Goal: Task Accomplishment & Management: Manage account settings

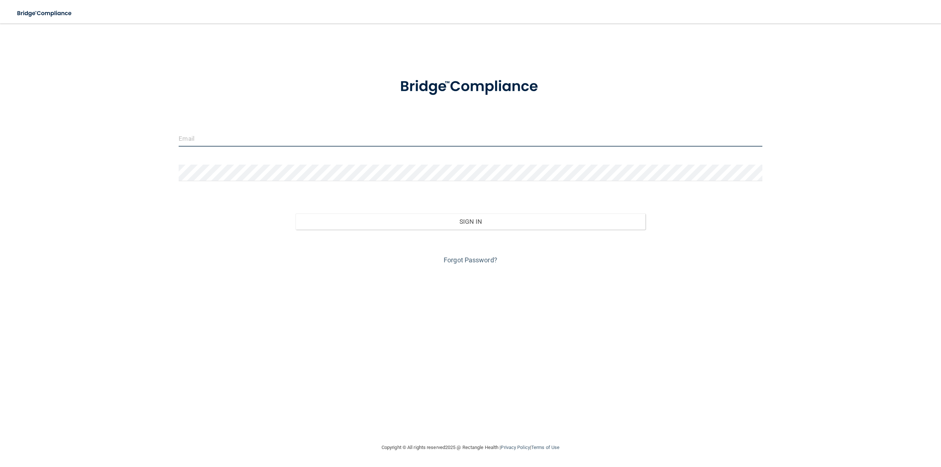
click at [210, 139] on input "email" at bounding box center [471, 138] width 584 height 17
type input "[PERSON_NAME][EMAIL_ADDRESS][DOMAIN_NAME]"
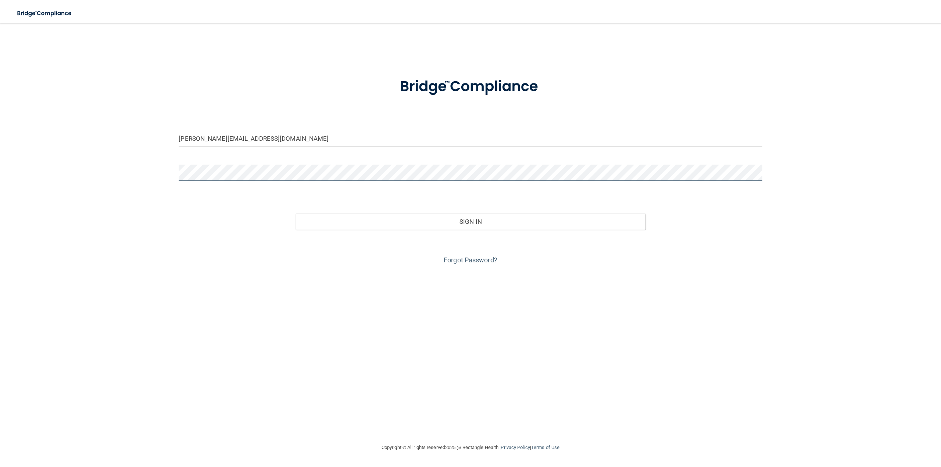
click at [296, 214] on button "Sign In" at bounding box center [471, 222] width 350 height 16
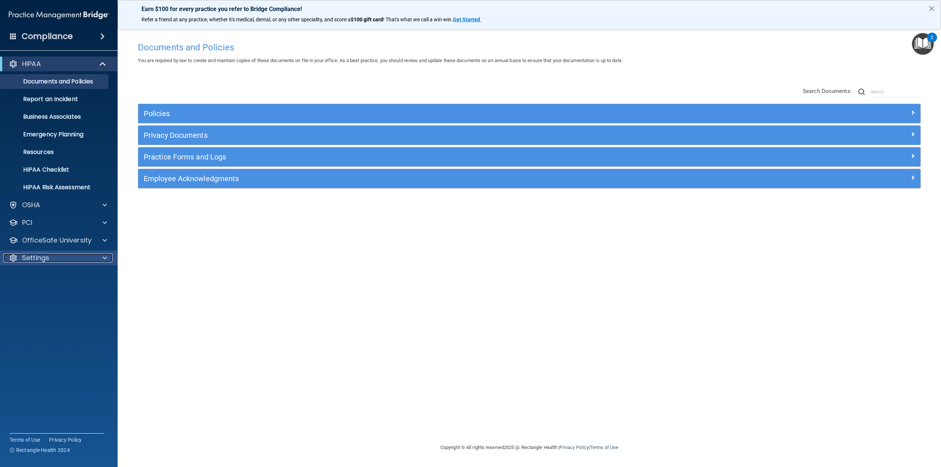
click at [12, 260] on div at bounding box center [13, 258] width 9 height 9
click at [33, 279] on p "My Account" at bounding box center [55, 275] width 100 height 7
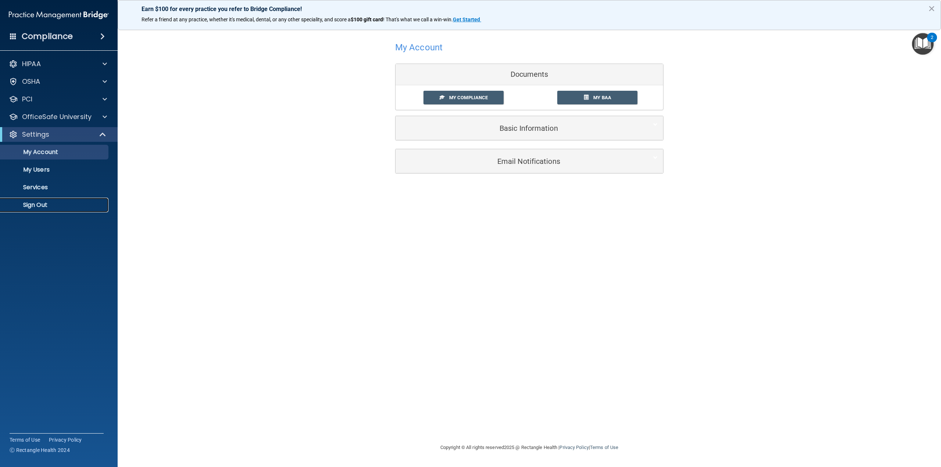
click at [63, 206] on p "Sign Out" at bounding box center [55, 205] width 100 height 7
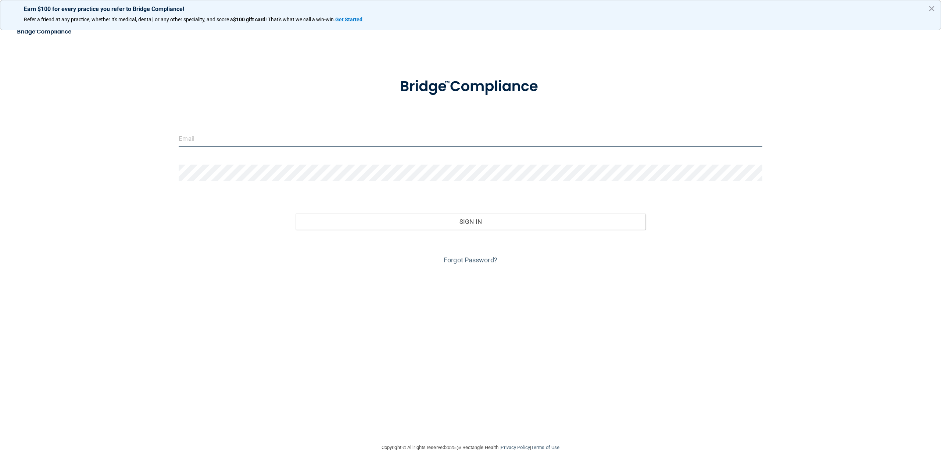
click at [278, 134] on input "email" at bounding box center [471, 138] width 584 height 17
click at [200, 139] on input "email" at bounding box center [471, 138] width 584 height 17
type input "[PERSON_NAME][EMAIL_ADDRESS][DOMAIN_NAME]"
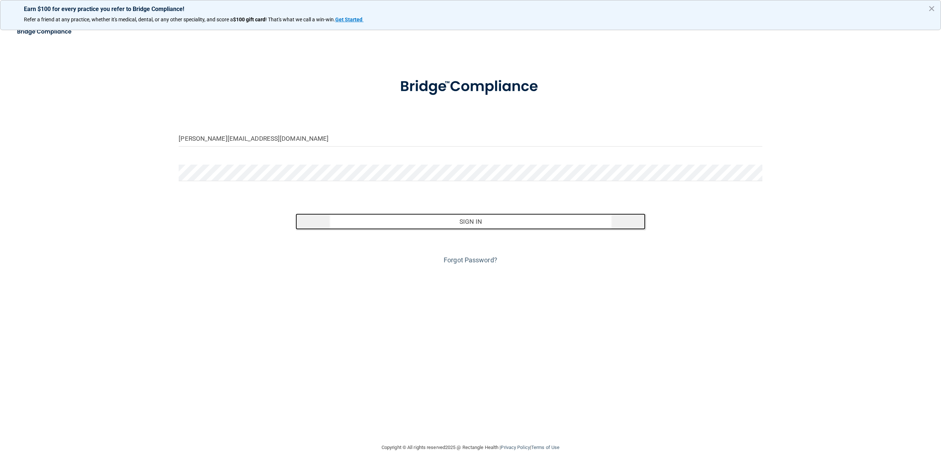
click at [477, 228] on button "Sign In" at bounding box center [471, 222] width 350 height 16
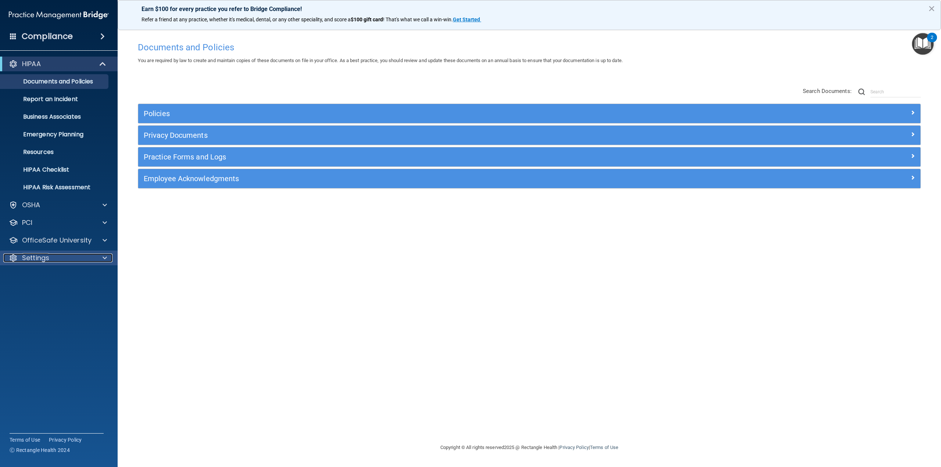
click at [60, 261] on div "Settings" at bounding box center [48, 258] width 91 height 9
click at [47, 291] on p "My Users" at bounding box center [55, 293] width 100 height 7
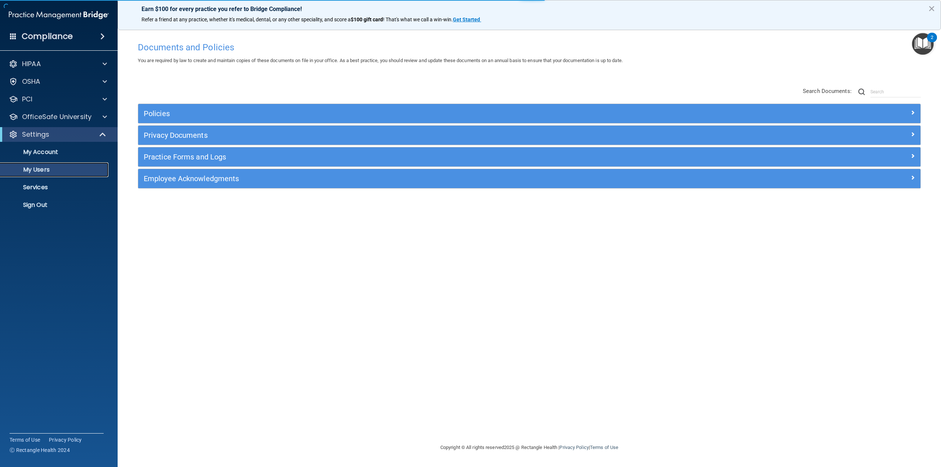
select select "20"
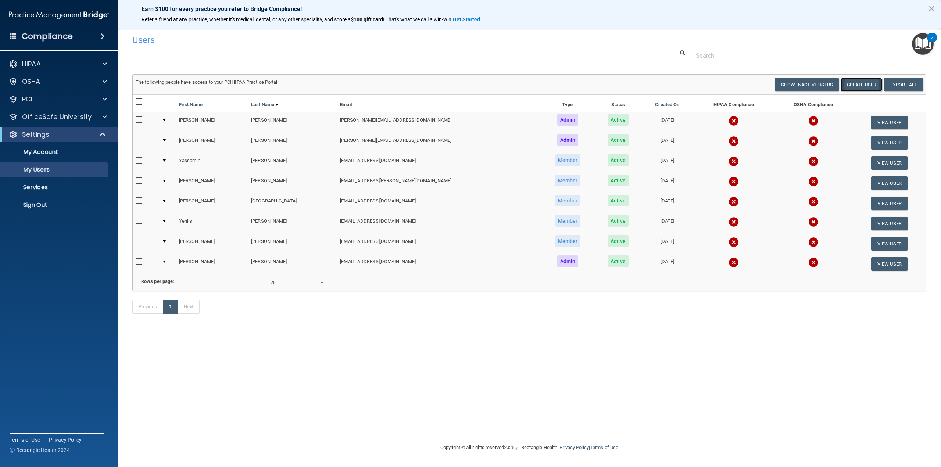
click at [858, 88] on button "Create User" at bounding box center [862, 85] width 42 height 14
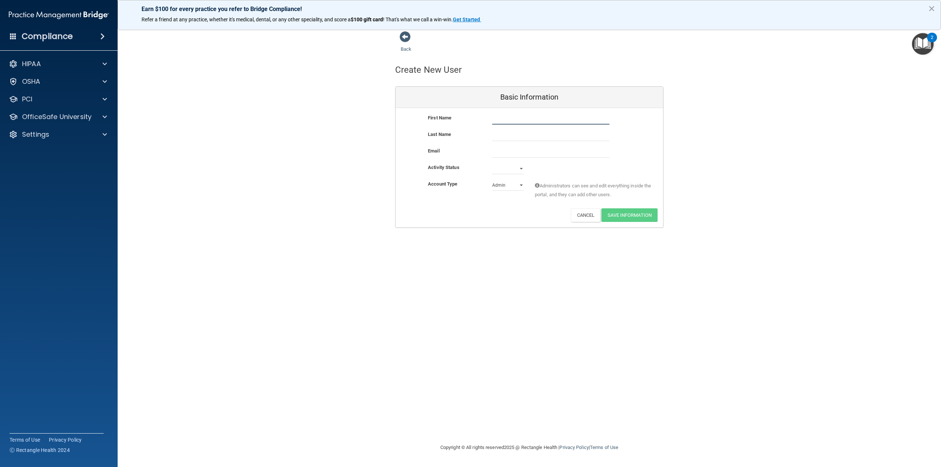
click at [550, 120] on input "text" at bounding box center [550, 119] width 117 height 11
type input "[PERSON_NAME]"
type input "Long"
click at [507, 154] on input "email" at bounding box center [550, 152] width 117 height 11
paste input "[EMAIL_ADDRESS][DOMAIN_NAME]"
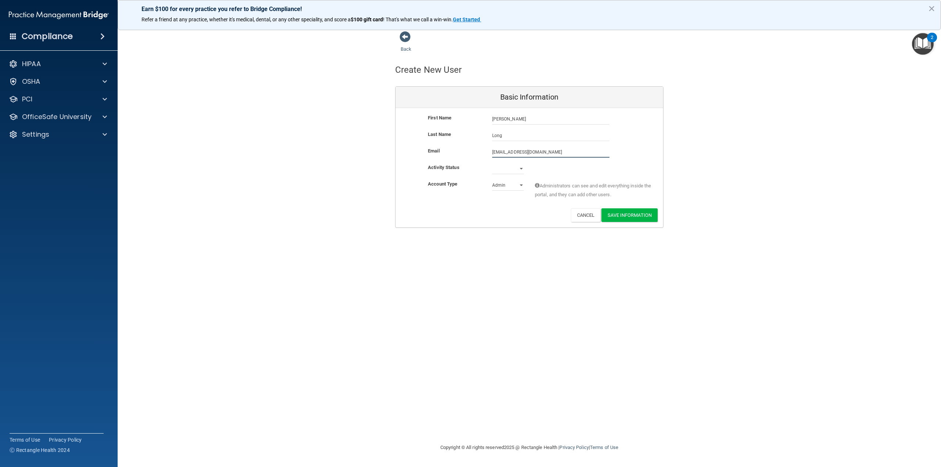
type input "[EMAIL_ADDRESS][DOMAIN_NAME]"
click at [508, 170] on select "Active Inactive" at bounding box center [508, 168] width 32 height 11
select select "active"
click at [492, 163] on select "Active Inactive" at bounding box center [508, 168] width 32 height 11
click at [509, 188] on select "Admin Member" at bounding box center [508, 185] width 32 height 11
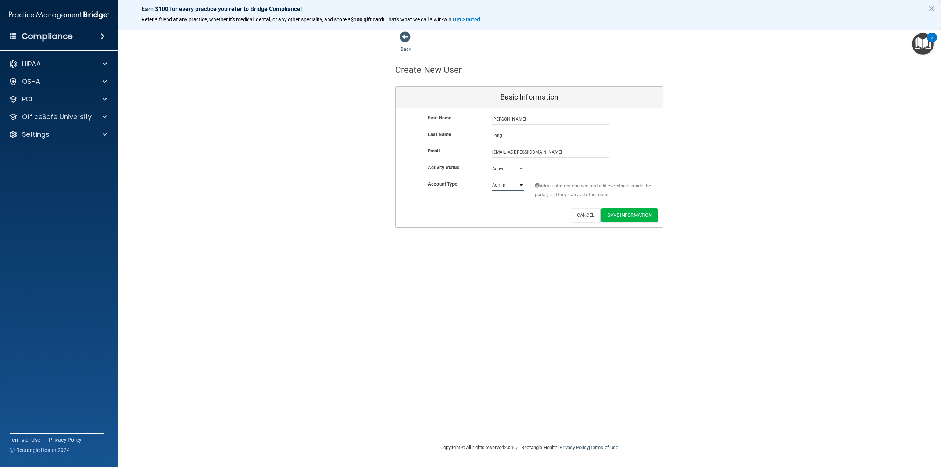
select select "practice_member"
click at [492, 180] on select "Admin Member" at bounding box center [508, 185] width 32 height 11
click at [647, 217] on button "Save Information" at bounding box center [630, 216] width 56 height 14
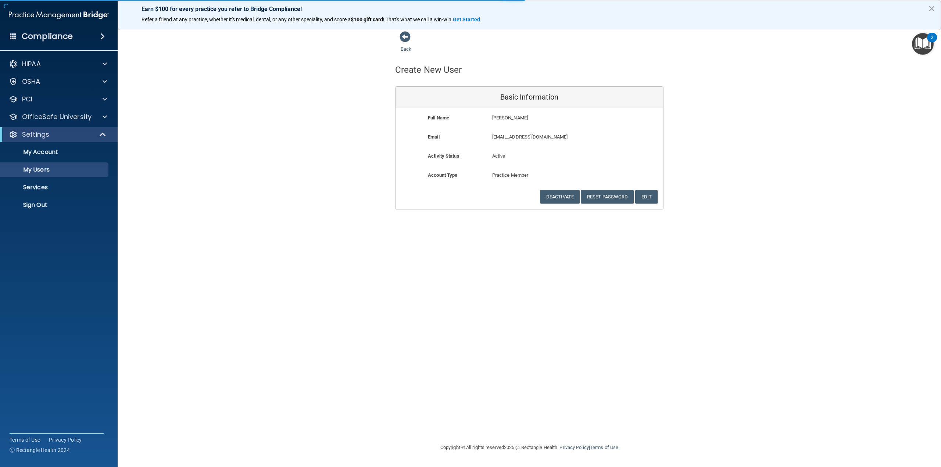
select select "20"
